Goal: Transaction & Acquisition: Purchase product/service

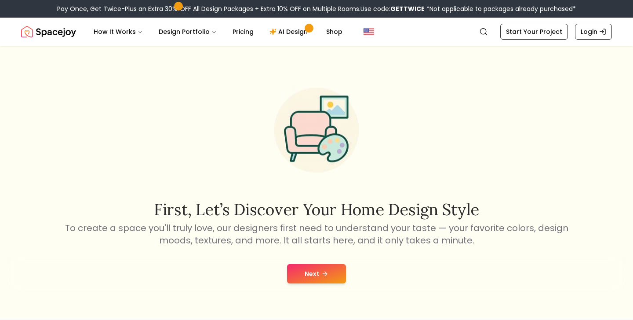
click at [327, 266] on button "Next" at bounding box center [316, 273] width 59 height 19
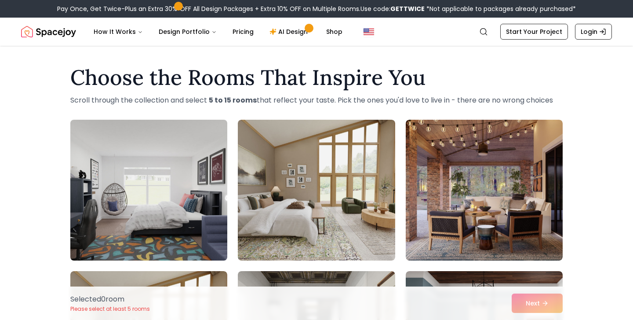
click at [165, 220] on img at bounding box center [148, 190] width 165 height 148
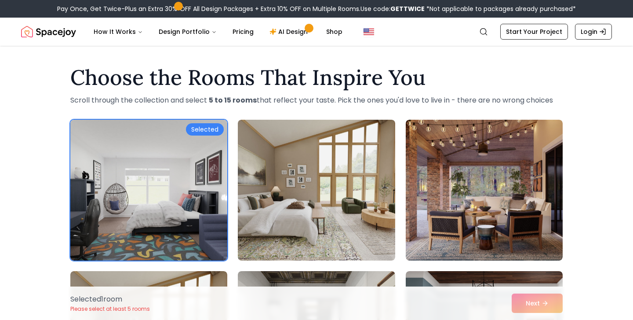
click at [538, 303] on div "Selected 1 room Please select at least 5 rooms Next" at bounding box center [316, 302] width 507 height 33
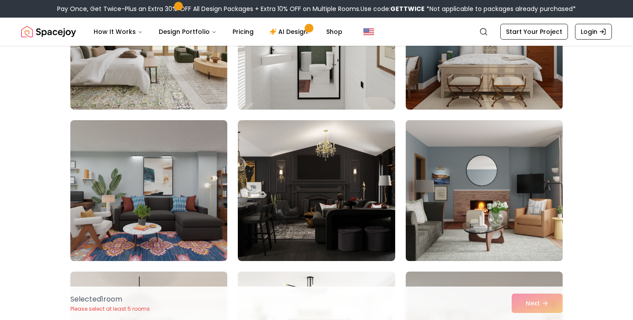
scroll to position [304, 0]
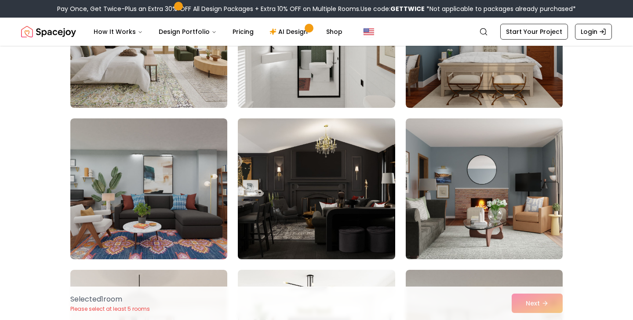
click at [377, 229] on img at bounding box center [316, 189] width 165 height 148
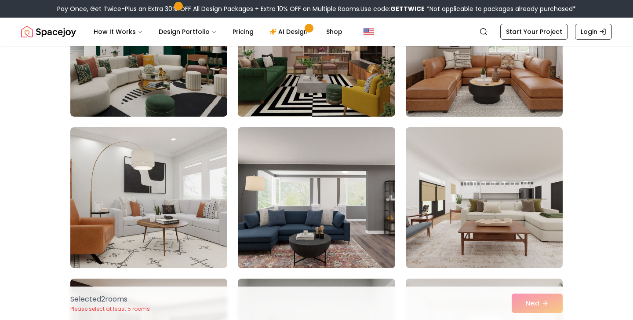
scroll to position [902, 0]
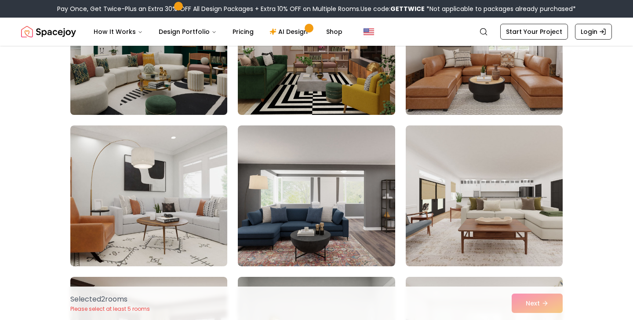
click at [198, 93] on img at bounding box center [148, 45] width 165 height 148
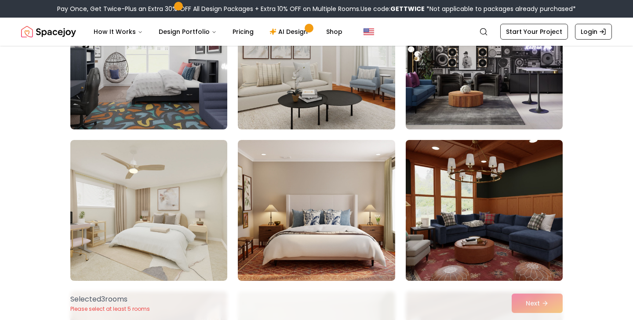
click at [470, 209] on img at bounding box center [484, 210] width 165 height 148
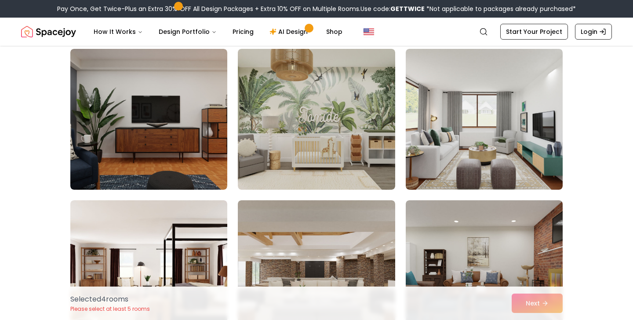
scroll to position [4610, 0]
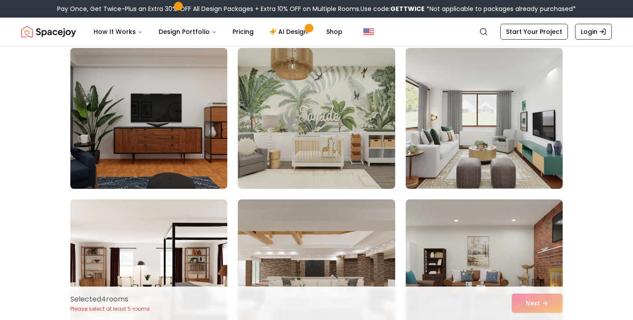
click at [185, 166] on img at bounding box center [148, 118] width 165 height 148
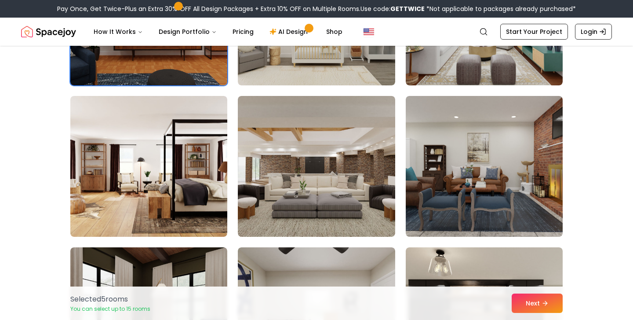
scroll to position [4772, 0]
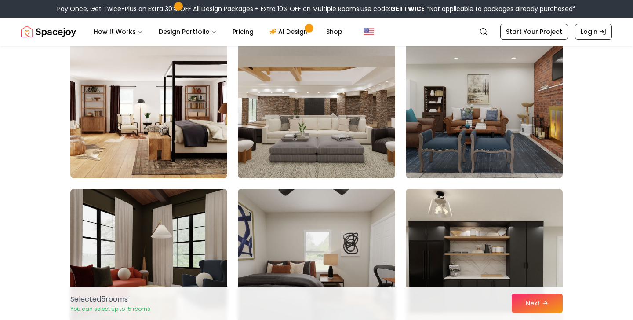
click at [299, 131] on img at bounding box center [316, 108] width 165 height 148
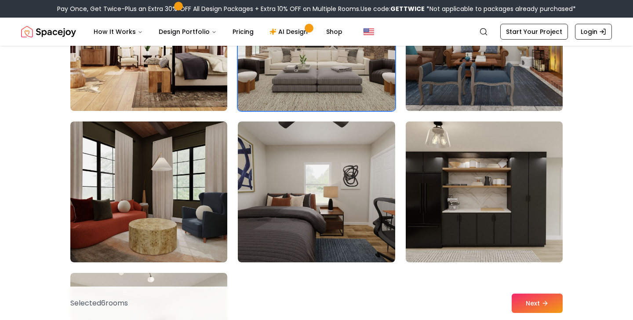
scroll to position [4836, 0]
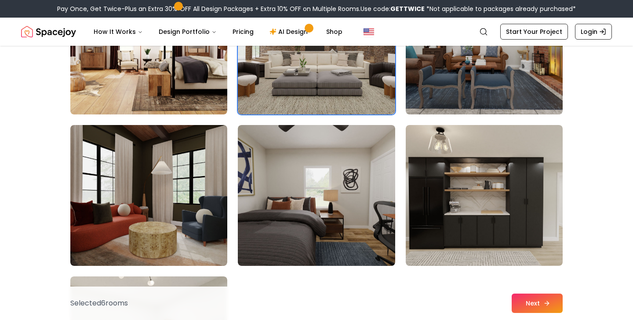
click at [539, 297] on button "Next" at bounding box center [537, 302] width 51 height 19
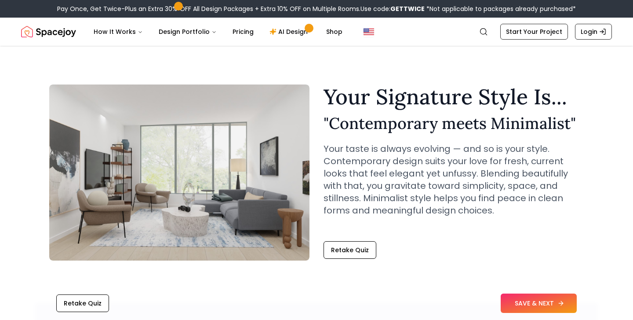
click at [514, 294] on button "SAVE & NEXT" at bounding box center [539, 302] width 76 height 19
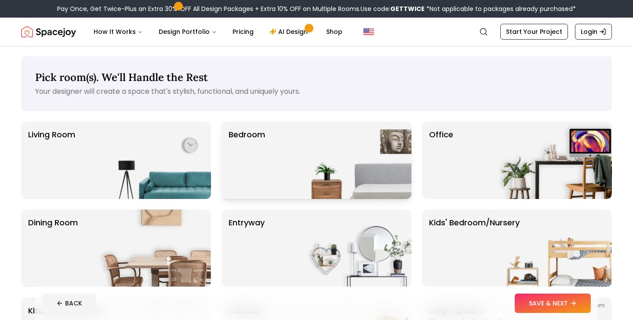
click at [387, 164] on img at bounding box center [355, 159] width 113 height 77
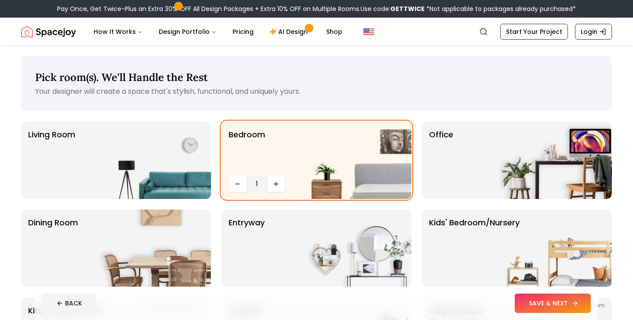
click at [519, 296] on button "SAVE & NEXT" at bounding box center [553, 302] width 76 height 19
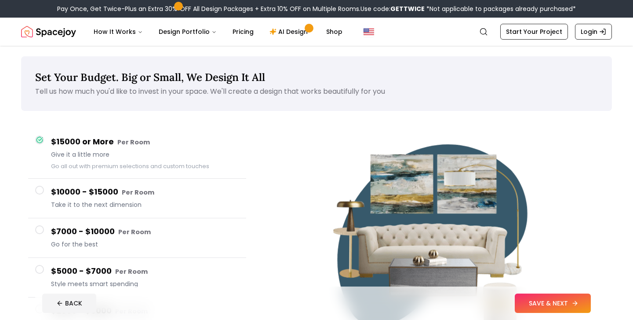
click at [522, 301] on button "SAVE & NEXT" at bounding box center [553, 302] width 76 height 19
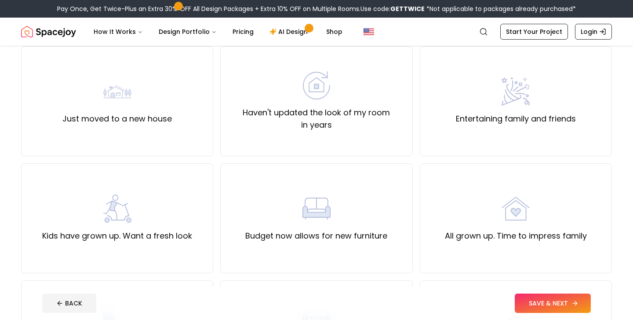
scroll to position [76, 0]
click at [530, 311] on button "SAVE & NEXT" at bounding box center [553, 302] width 76 height 19
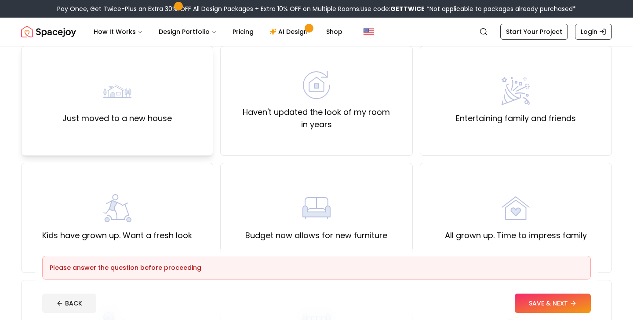
click at [198, 116] on div "Just moved to a new house" at bounding box center [117, 101] width 192 height 110
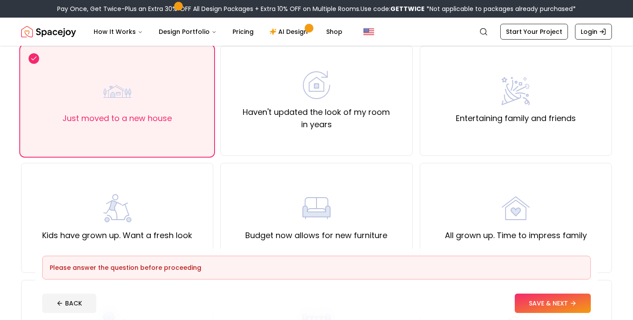
click at [552, 288] on footer "Please answer the question before proceeding BACK SAVE & NEXT" at bounding box center [316, 283] width 563 height 71
click at [540, 300] on button "SAVE & NEXT" at bounding box center [553, 302] width 76 height 19
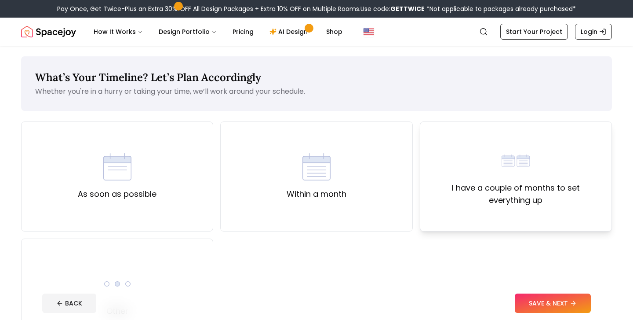
click at [523, 221] on div "I have a couple of months to set everything up" at bounding box center [516, 176] width 192 height 110
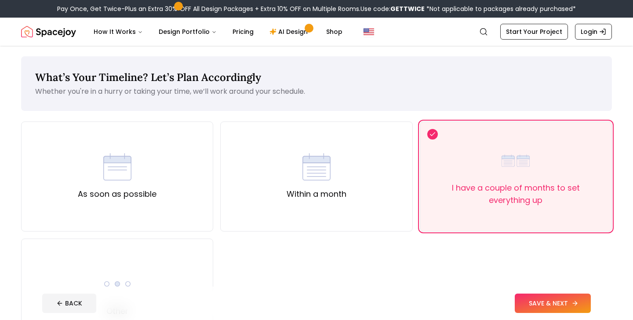
click at [526, 293] on button "SAVE & NEXT" at bounding box center [553, 302] width 76 height 19
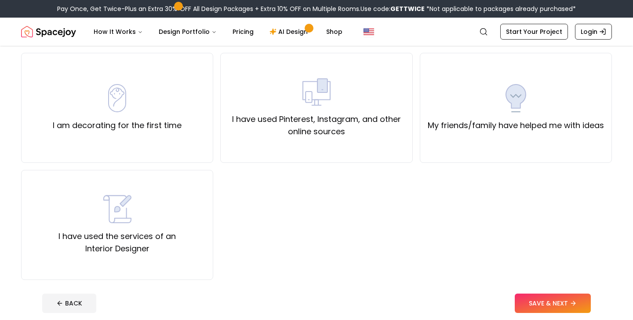
scroll to position [71, 0]
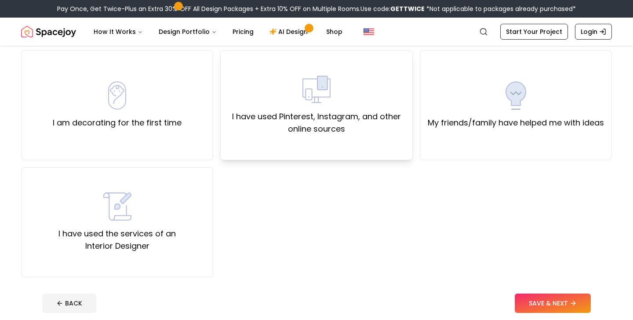
click at [405, 155] on div "I have used Pinterest, Instagram, and other online sources" at bounding box center [316, 105] width 192 height 110
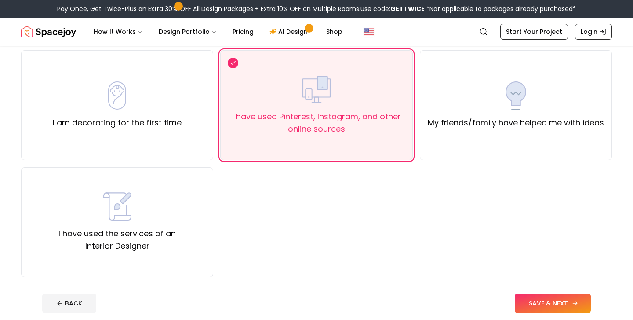
click at [522, 295] on button "SAVE & NEXT" at bounding box center [553, 302] width 76 height 19
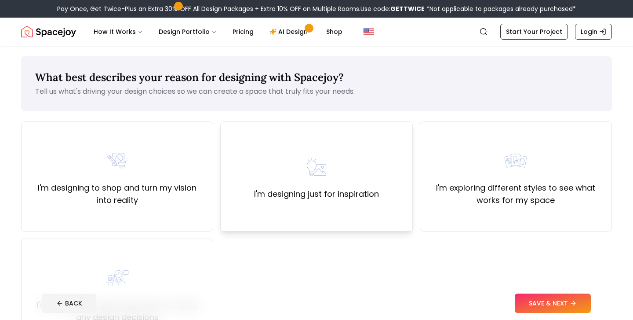
click at [411, 202] on div "I'm designing just for inspiration" at bounding box center [316, 176] width 192 height 110
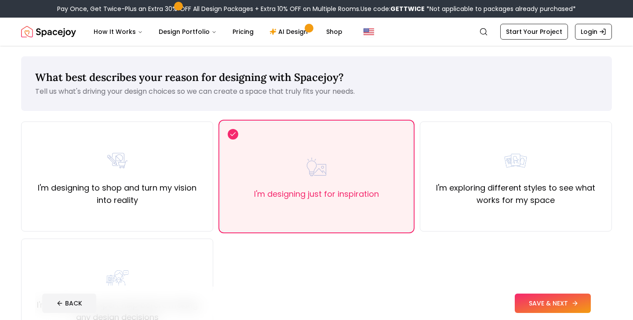
click at [524, 303] on button "SAVE & NEXT" at bounding box center [553, 302] width 76 height 19
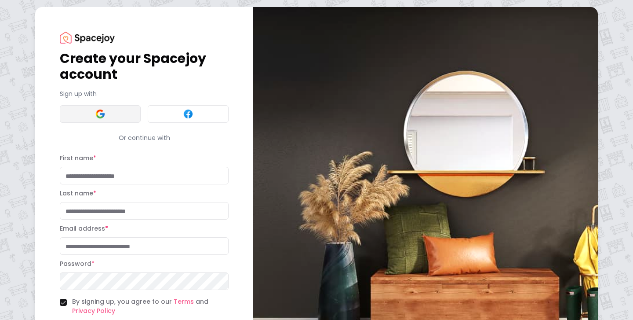
click at [133, 114] on button at bounding box center [100, 114] width 81 height 18
